Goal: Task Accomplishment & Management: Manage account settings

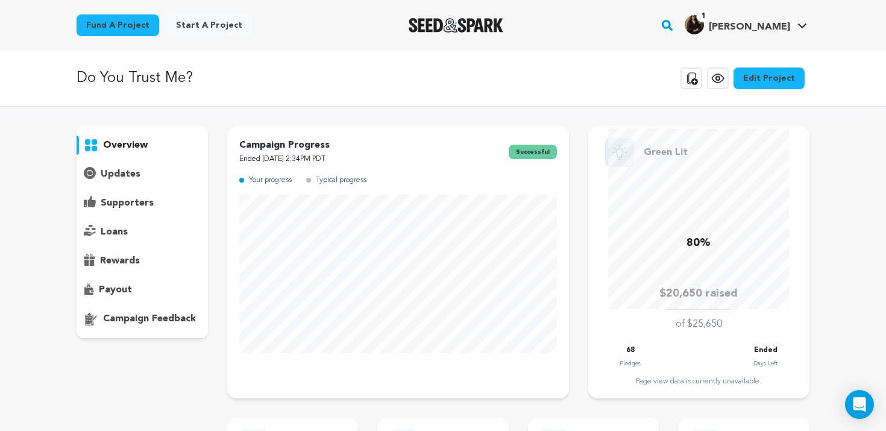
click at [116, 196] on p "supporters" at bounding box center [127, 203] width 53 height 14
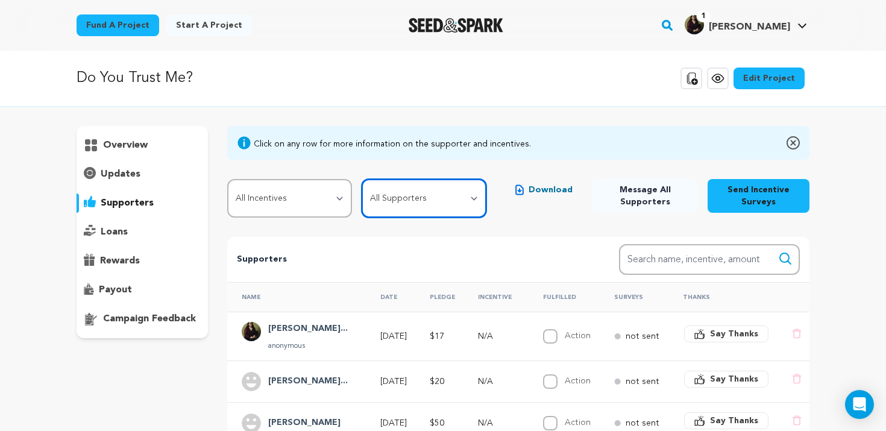
click at [377, 193] on select "All Supporters Survey not sent Survey incomplete Survey complete Incentive not …" at bounding box center [424, 198] width 125 height 39
select select "pledge_incomplete"
click at [362, 179] on select "All Supporters Survey not sent Survey incomplete Survey complete Incentive not …" at bounding box center [424, 198] width 125 height 39
